Goal: Task Accomplishment & Management: Manage account settings

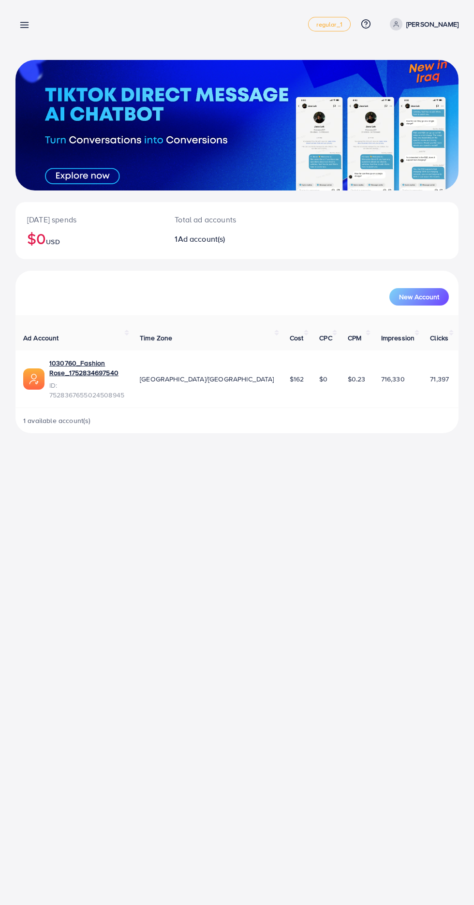
click at [25, 29] on icon at bounding box center [24, 25] width 10 height 10
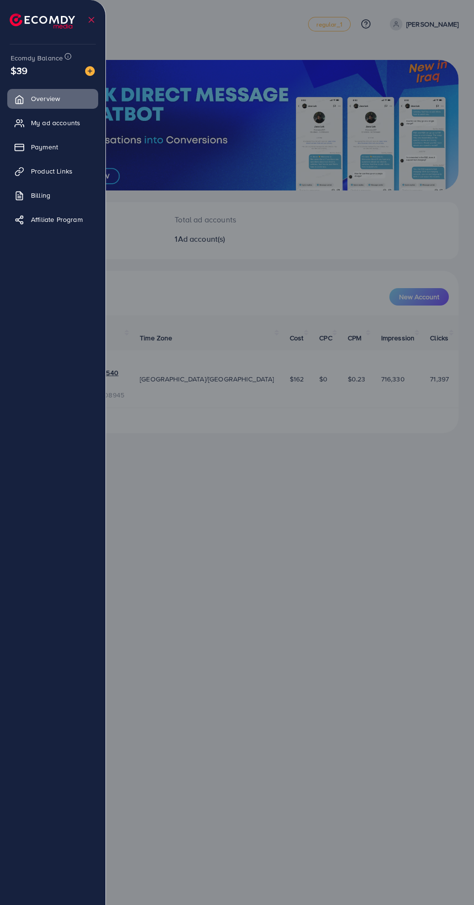
click at [32, 129] on link "My ad accounts" at bounding box center [52, 122] width 91 height 19
